Goal: Information Seeking & Learning: Learn about a topic

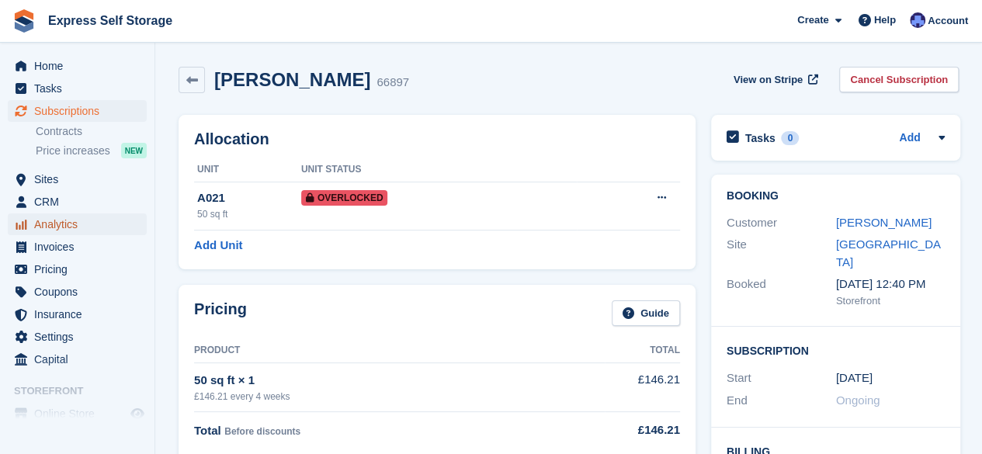
click at [78, 228] on span "Analytics" at bounding box center [80, 225] width 93 height 22
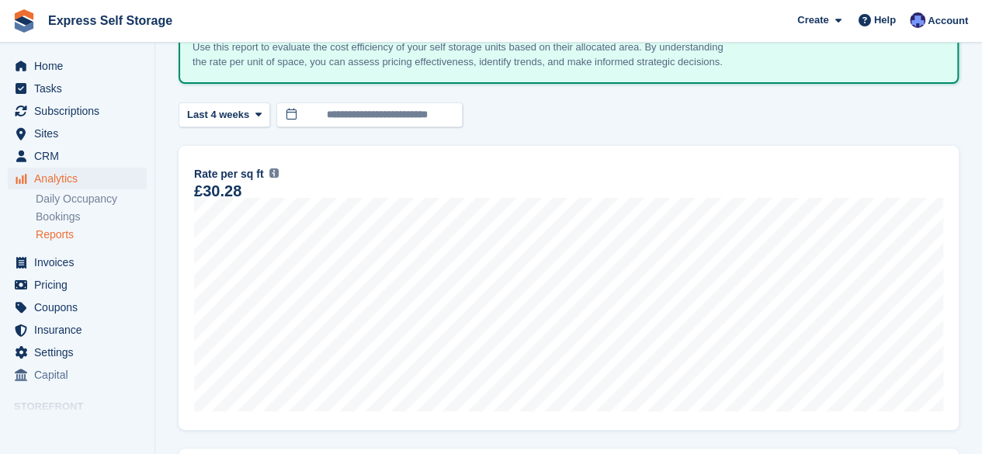
scroll to position [124, 0]
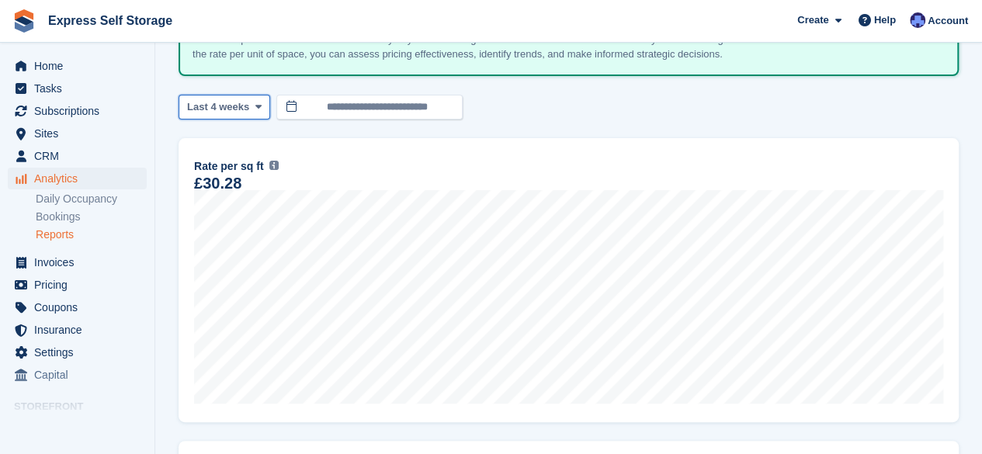
click at [236, 106] on span "Last 4 weeks" at bounding box center [218, 107] width 62 height 16
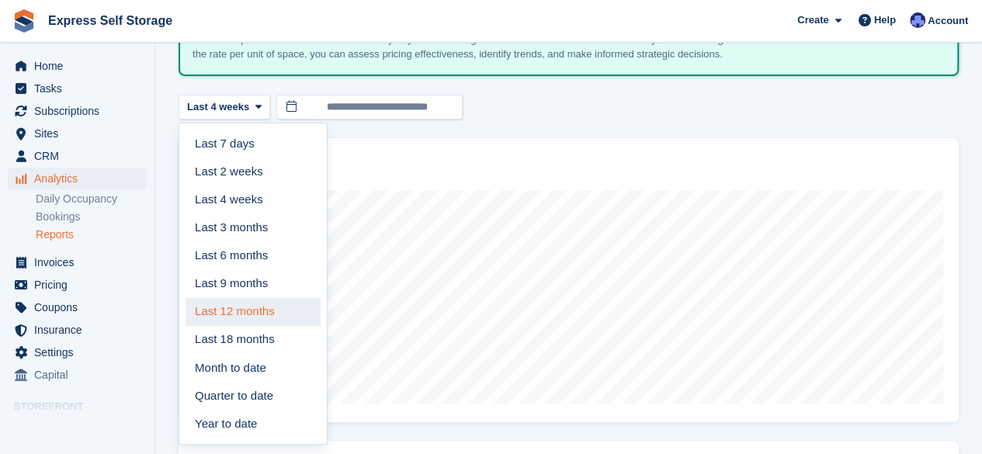
click at [249, 311] on link "Last 12 months" at bounding box center [253, 312] width 135 height 28
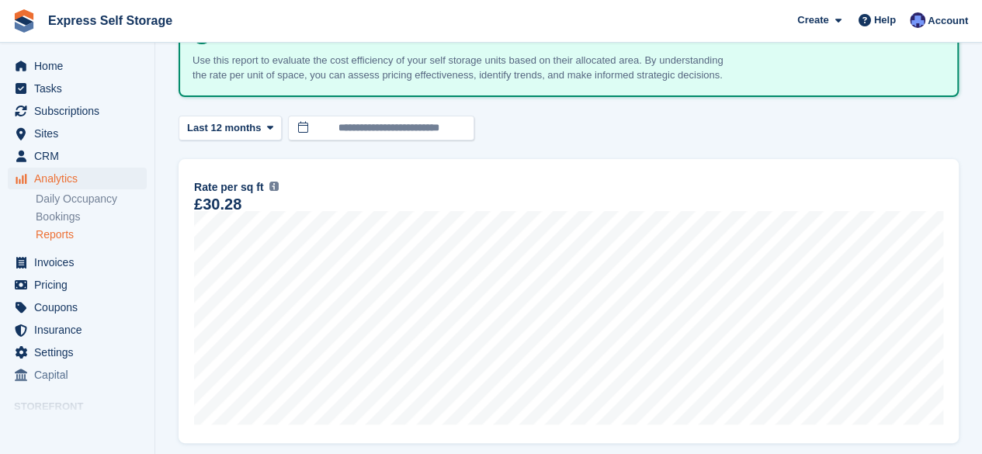
scroll to position [103, 0]
click at [244, 140] on button "Last 12 months" at bounding box center [230, 130] width 103 height 26
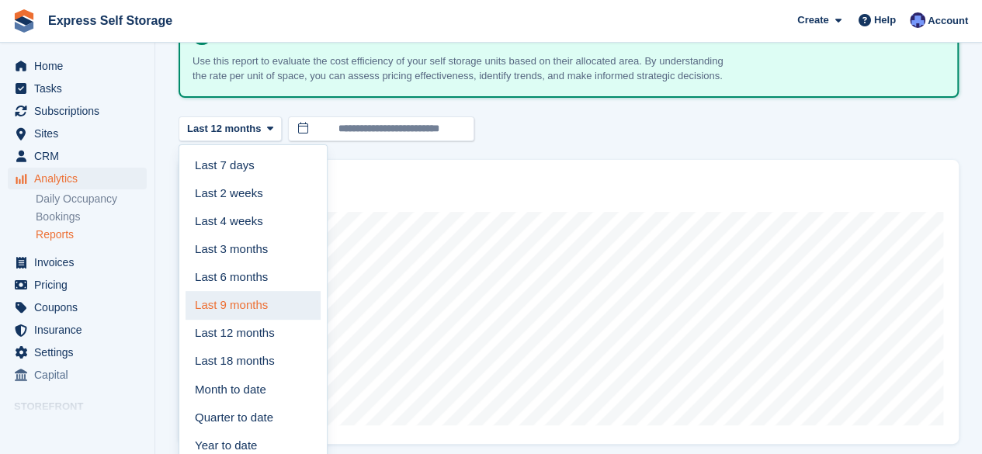
click at [241, 308] on link "Last 9 months" at bounding box center [253, 305] width 135 height 28
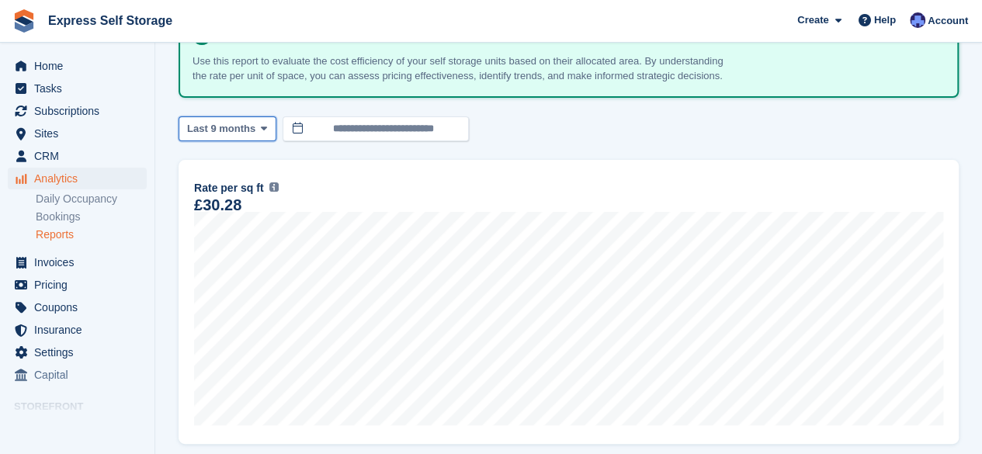
click at [244, 133] on span "Last 9 months" at bounding box center [221, 129] width 68 height 16
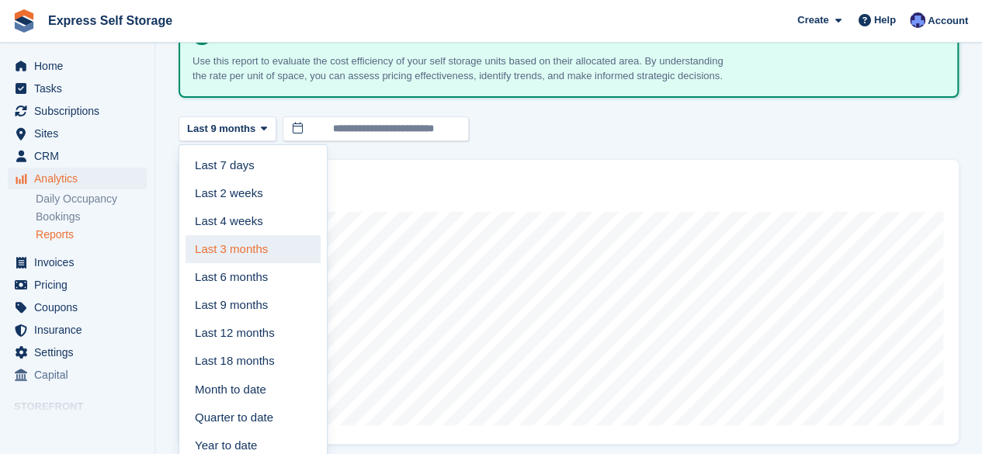
click at [215, 255] on link "Last 3 months" at bounding box center [253, 249] width 135 height 28
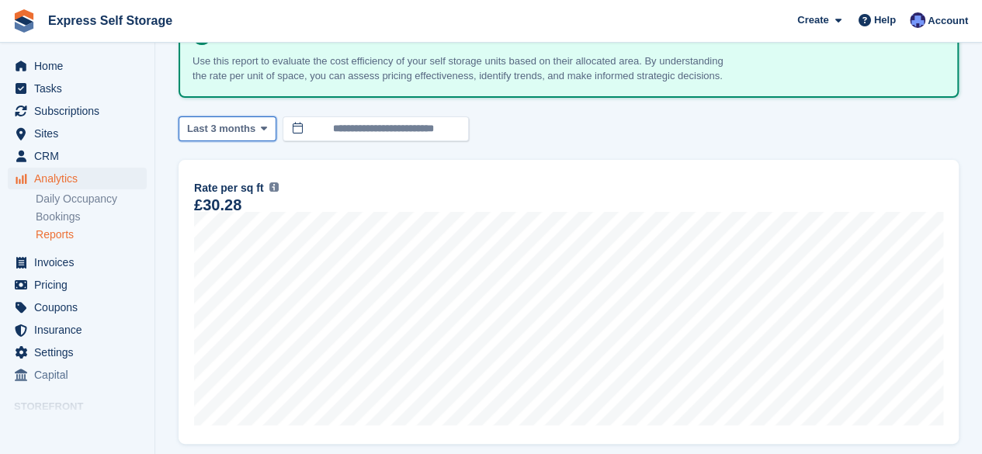
click at [252, 134] on button "Last 3 months" at bounding box center [228, 130] width 98 height 26
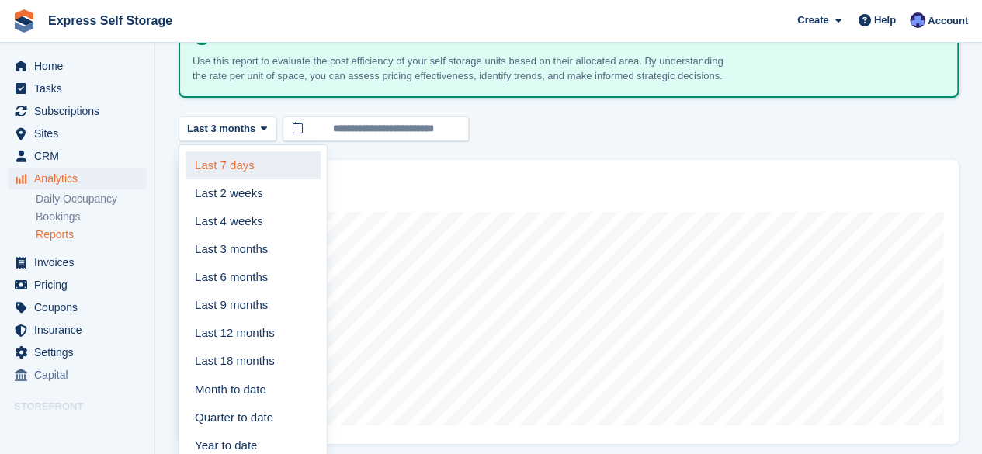
click at [236, 168] on link "Last 7 days" at bounding box center [253, 165] width 135 height 28
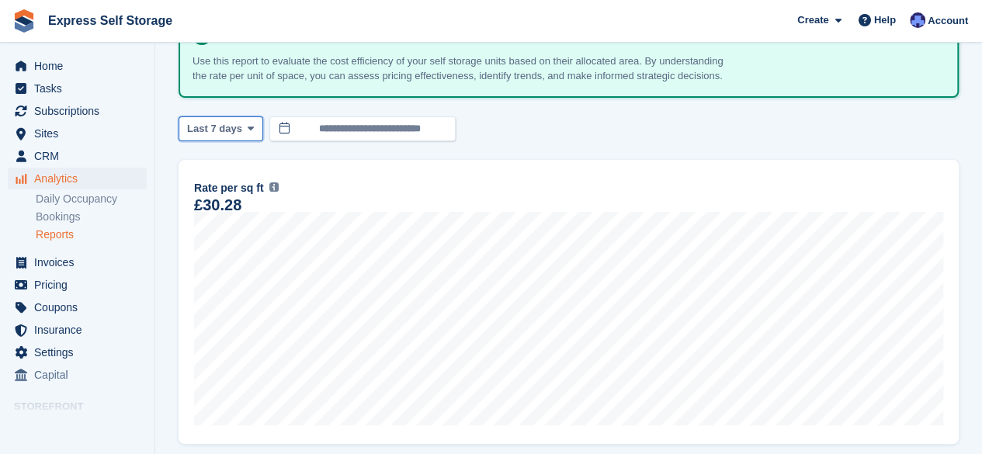
click at [245, 134] on span at bounding box center [251, 129] width 12 height 12
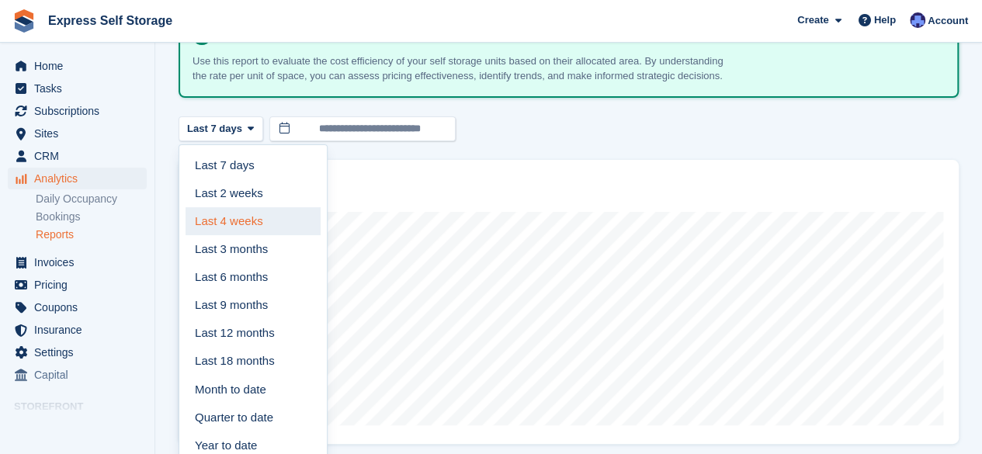
click at [238, 207] on link "Last 4 weeks" at bounding box center [253, 221] width 135 height 28
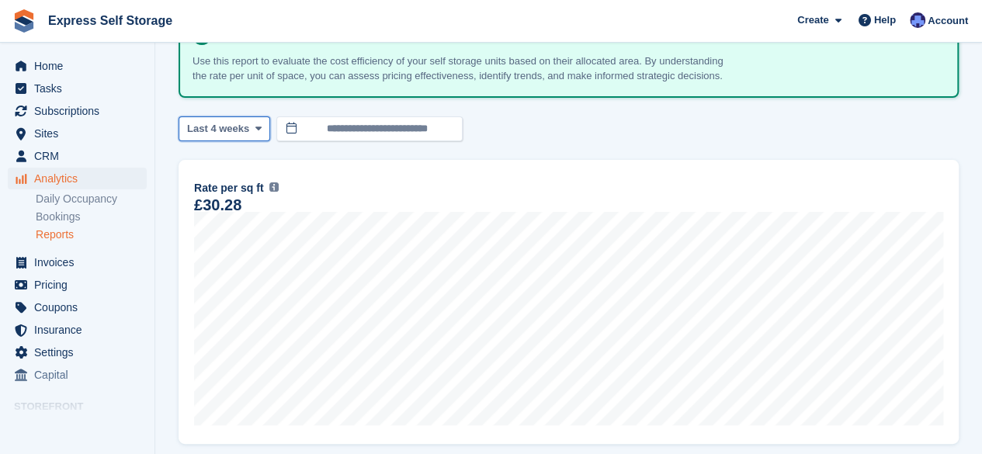
click at [239, 127] on span "Last 4 weeks" at bounding box center [218, 129] width 62 height 16
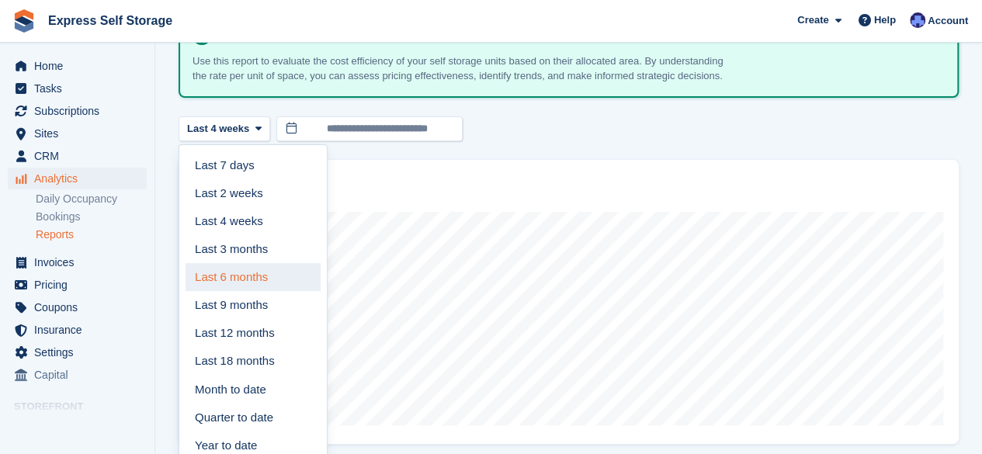
click at [253, 285] on link "Last 6 months" at bounding box center [253, 277] width 135 height 28
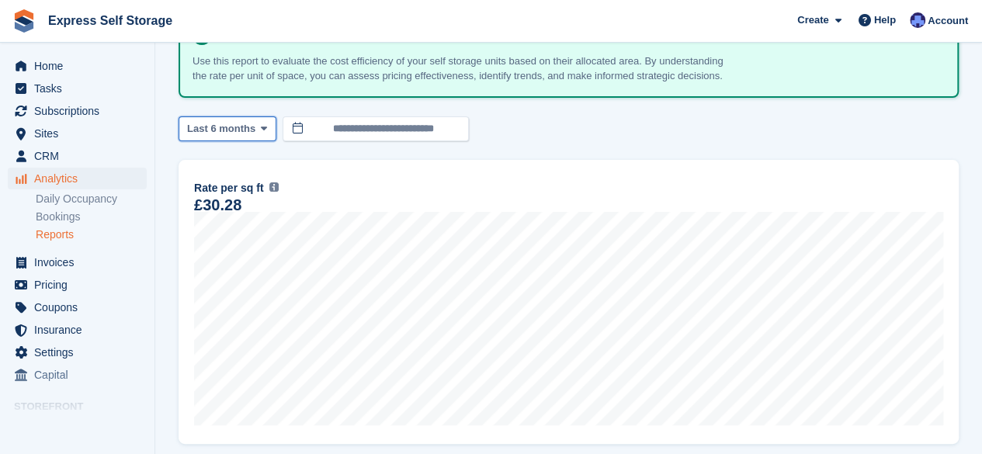
click at [249, 126] on span "Last 6 months" at bounding box center [221, 129] width 68 height 16
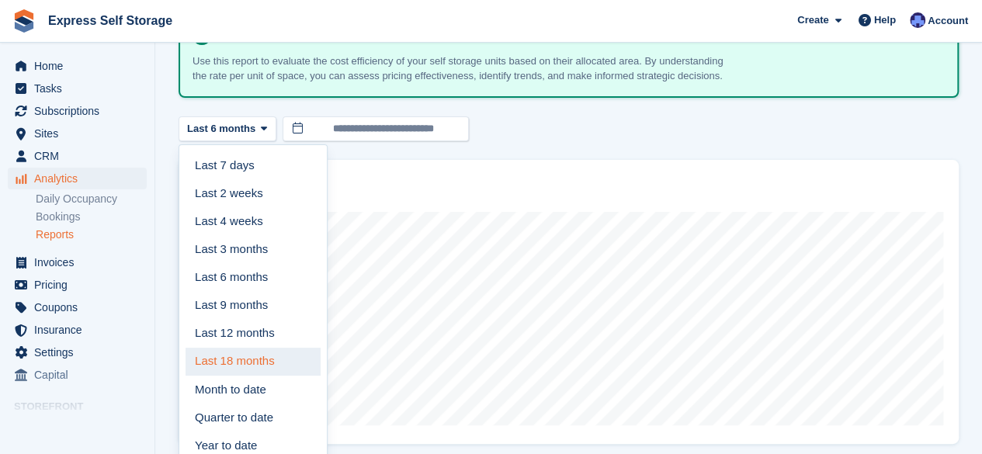
click at [235, 356] on link "Last 18 months" at bounding box center [253, 362] width 135 height 28
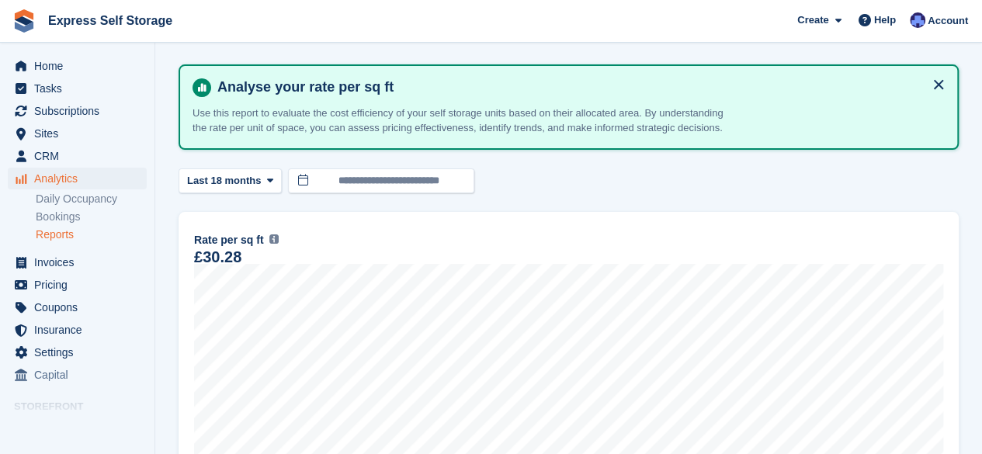
scroll to position [49, 0]
click at [90, 214] on link "Bookings" at bounding box center [91, 217] width 111 height 15
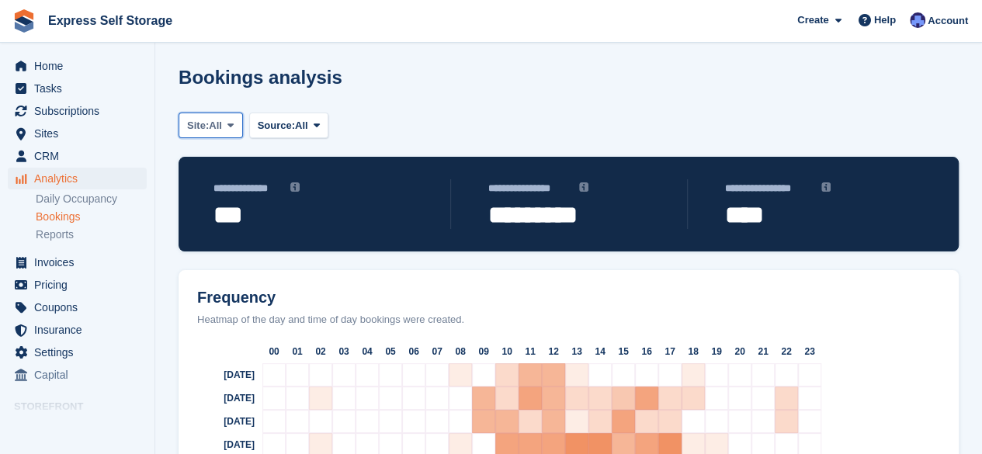
click at [217, 115] on button "Site: All" at bounding box center [211, 126] width 64 height 26
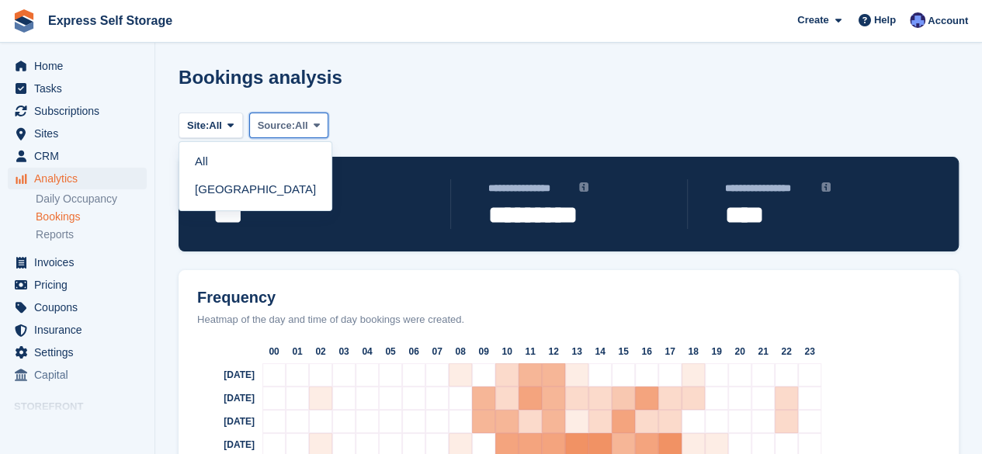
click at [292, 122] on span "Source:" at bounding box center [276, 126] width 37 height 16
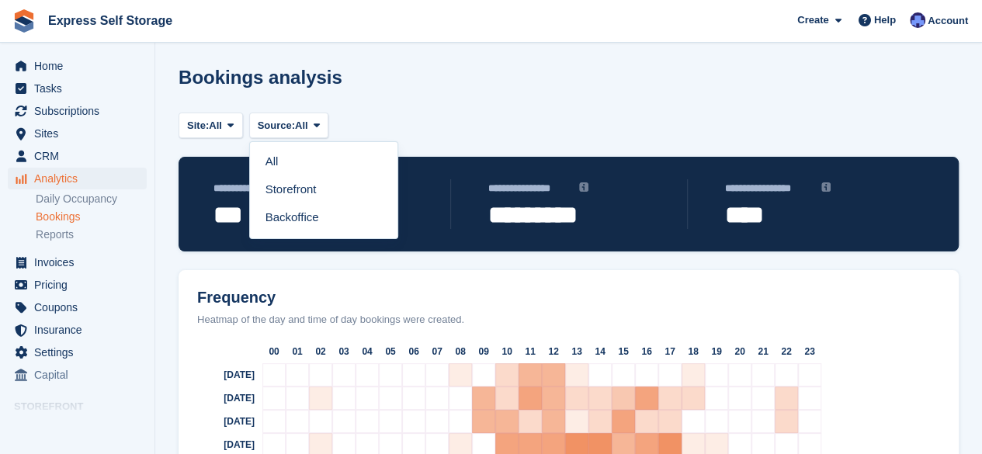
click at [367, 107] on section "**********" at bounding box center [568, 289] width 827 height 578
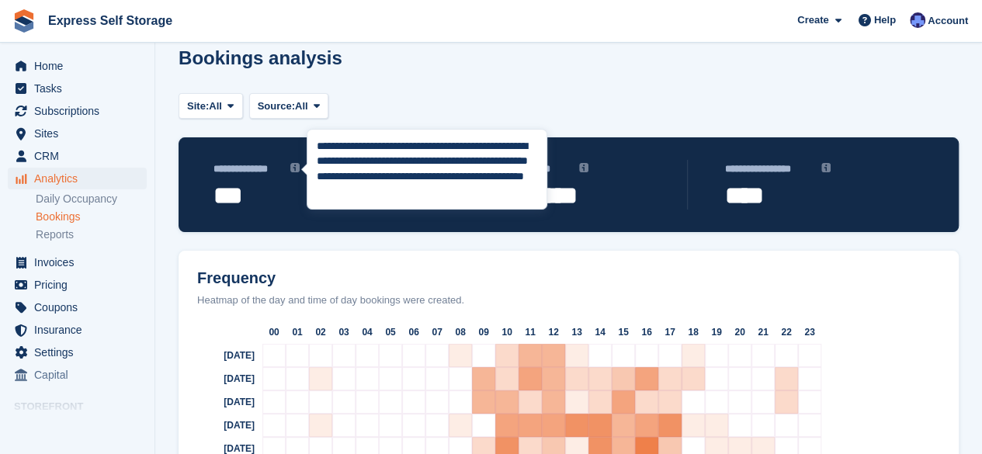
scroll to position [18, 0]
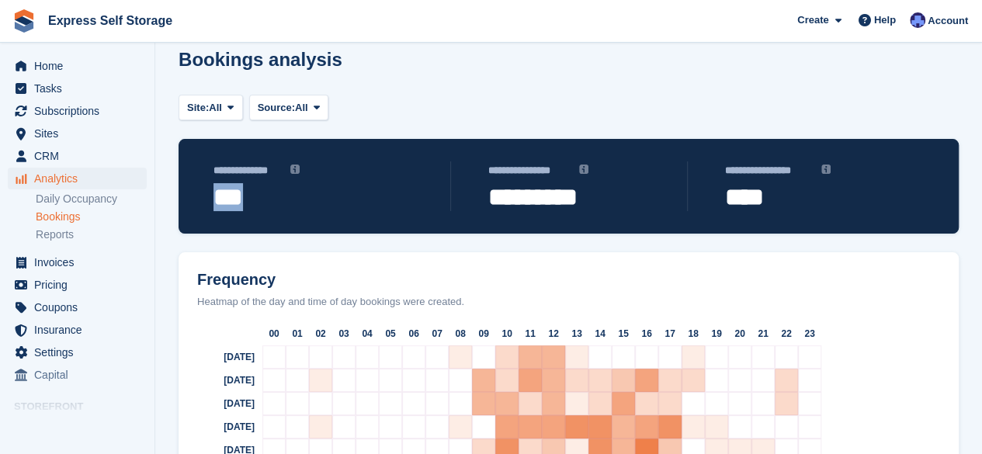
drag, startPoint x: 250, startPoint y: 207, endPoint x: 200, endPoint y: 200, distance: 50.2
click at [200, 200] on div "**********" at bounding box center [569, 186] width 781 height 95
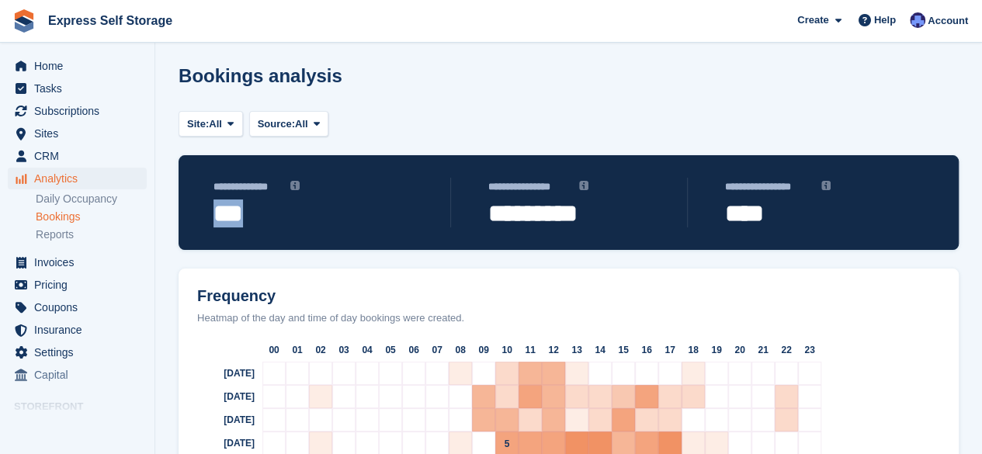
scroll to position [0, 0]
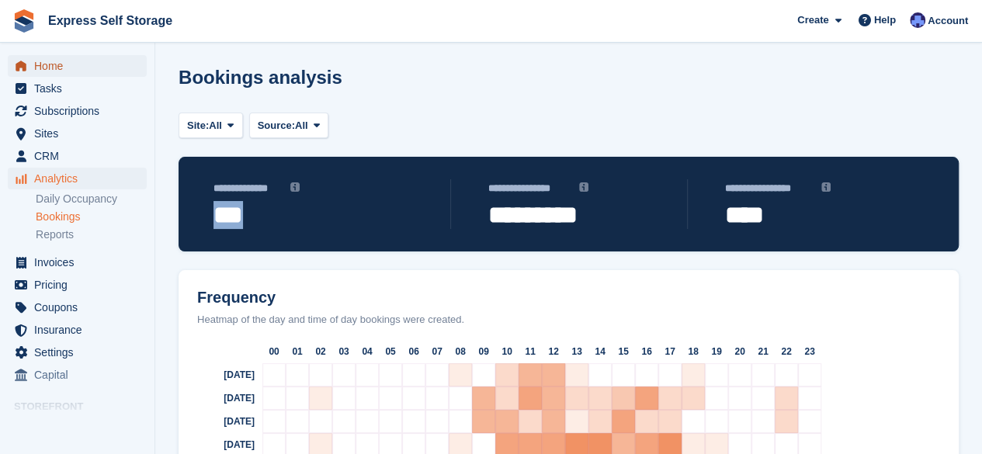
click at [57, 71] on span "Home" at bounding box center [80, 66] width 93 height 22
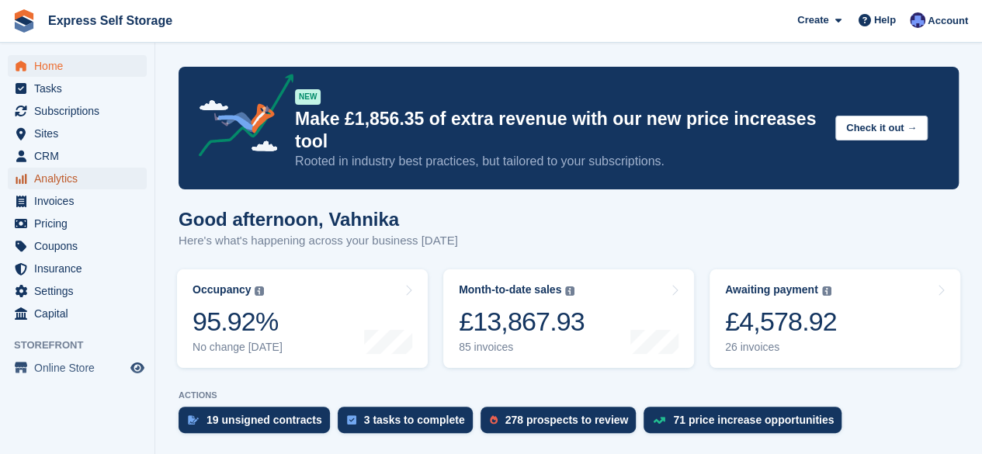
click at [63, 182] on span "Analytics" at bounding box center [80, 179] width 93 height 22
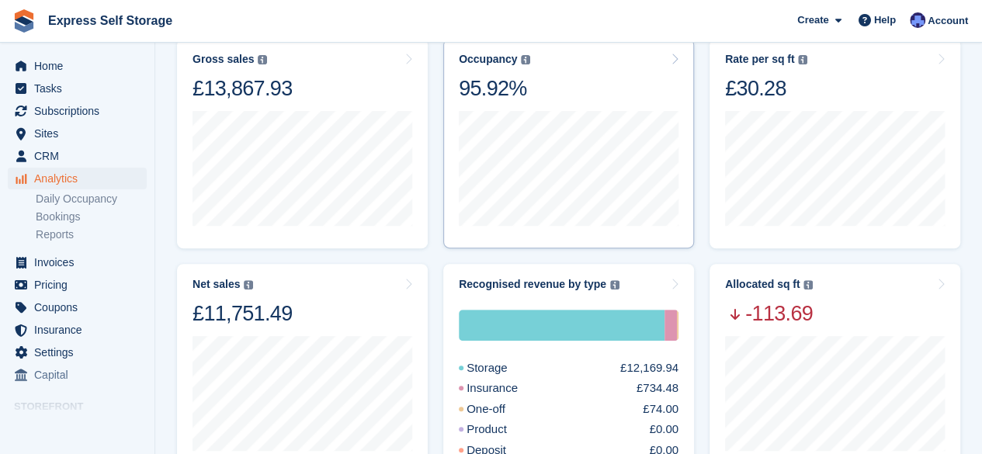
scroll to position [222, 0]
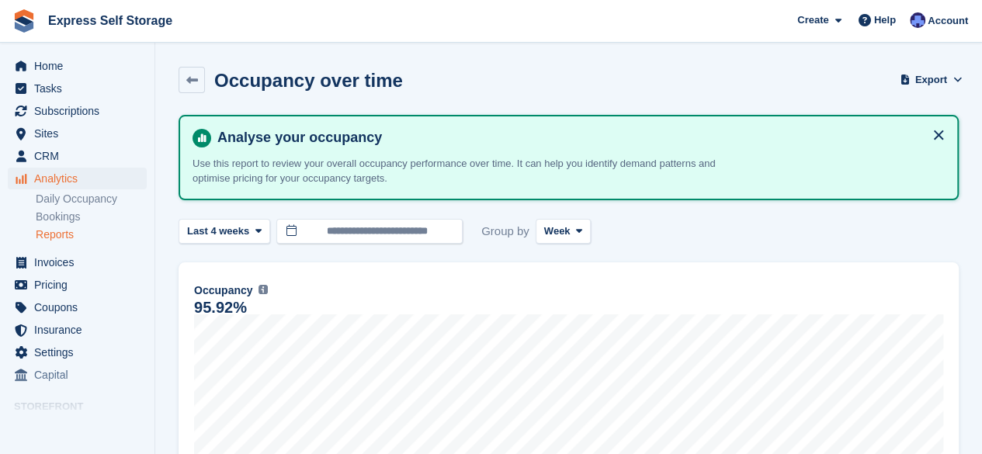
click at [625, 73] on div "Occupancy over time Export Export occupancy over time metrics Export a CSV of a…" at bounding box center [569, 89] width 781 height 45
click at [241, 229] on span "Last 4 weeks" at bounding box center [218, 232] width 62 height 16
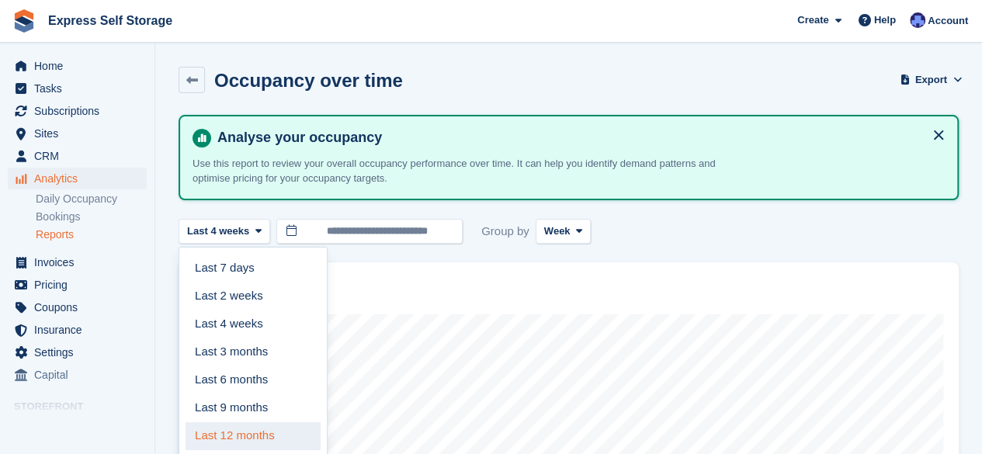
click at [234, 437] on link "Last 12 months" at bounding box center [253, 437] width 135 height 28
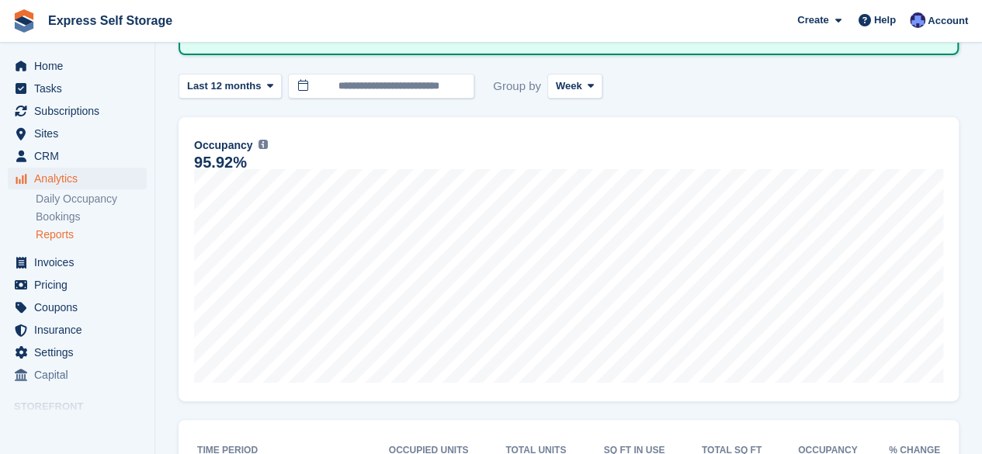
scroll to position [147, 0]
click at [581, 91] on button "Week" at bounding box center [575, 85] width 55 height 26
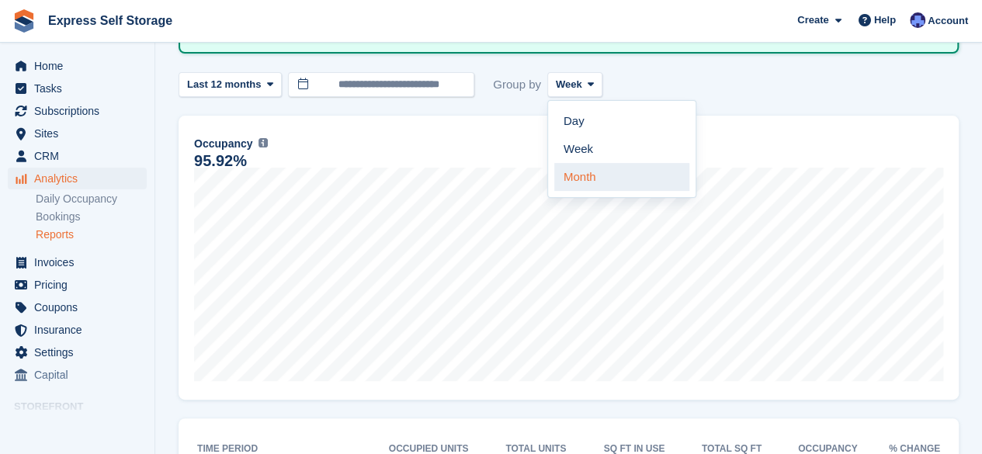
click at [581, 167] on link "Month" at bounding box center [622, 177] width 135 height 28
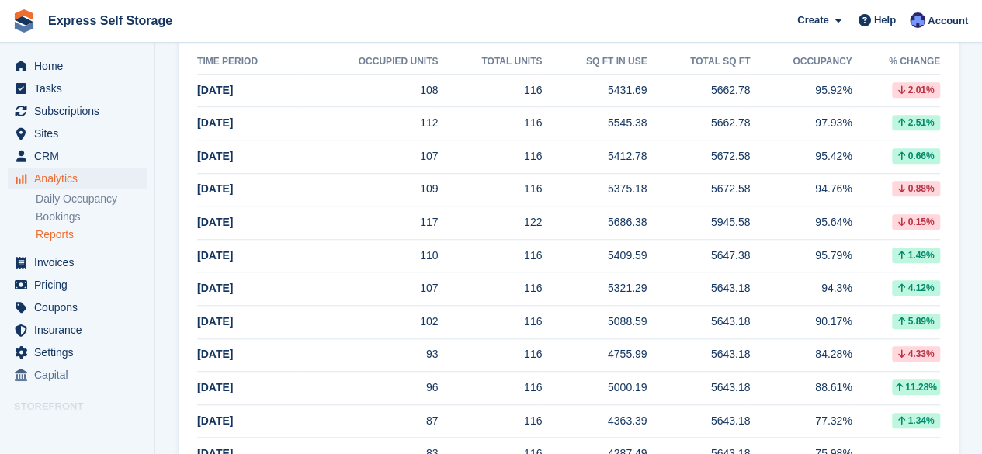
scroll to position [537, 0]
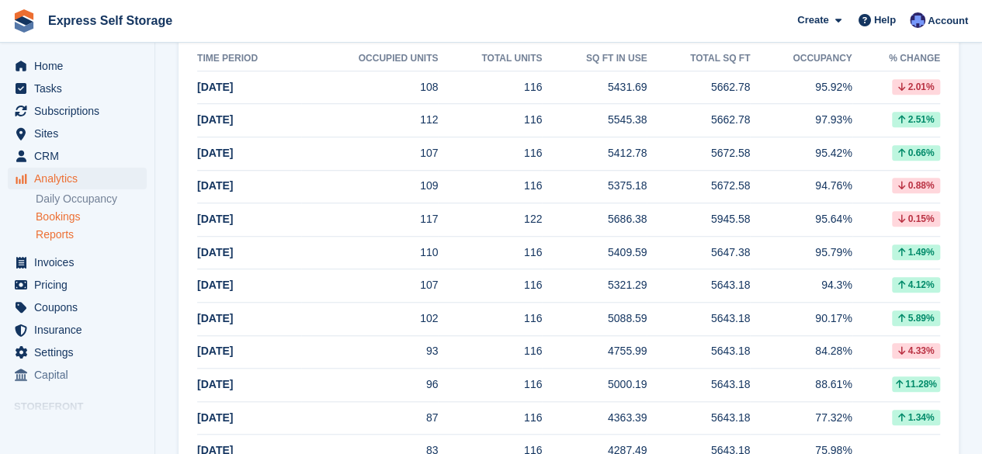
click at [80, 224] on link "Bookings" at bounding box center [91, 217] width 111 height 15
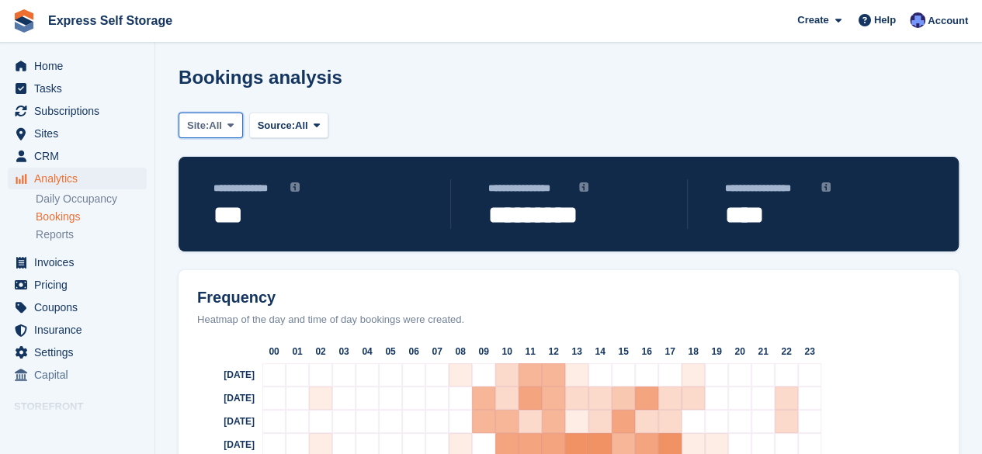
click at [240, 125] on button "Site: All" at bounding box center [211, 126] width 64 height 26
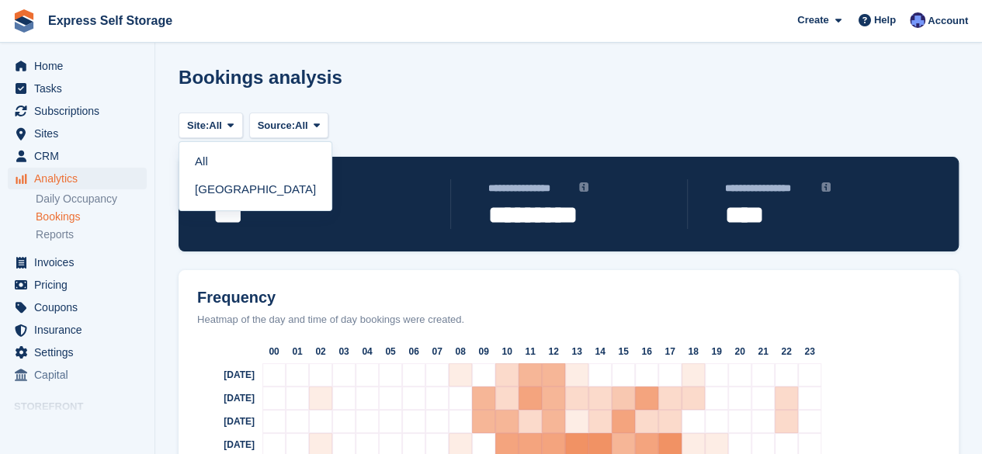
click at [367, 94] on div "Bookings analysis" at bounding box center [569, 87] width 781 height 40
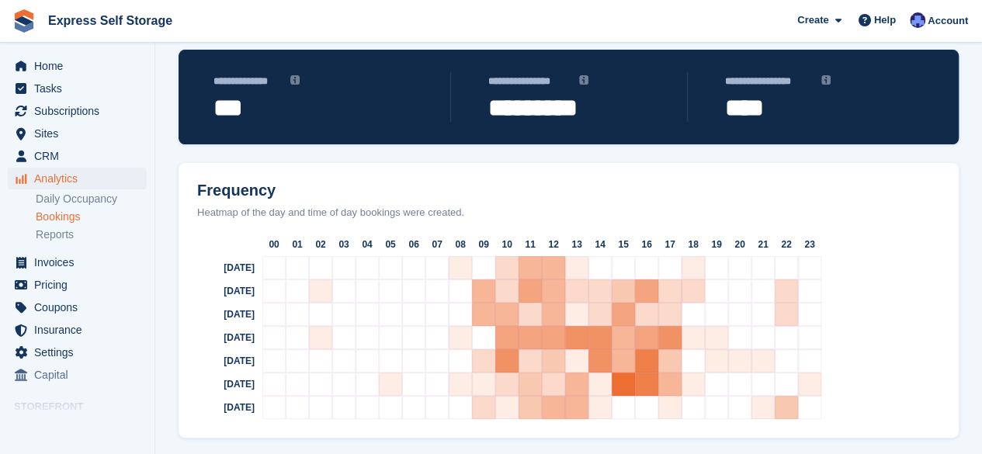
scroll to position [122, 0]
